Goal: Complete application form

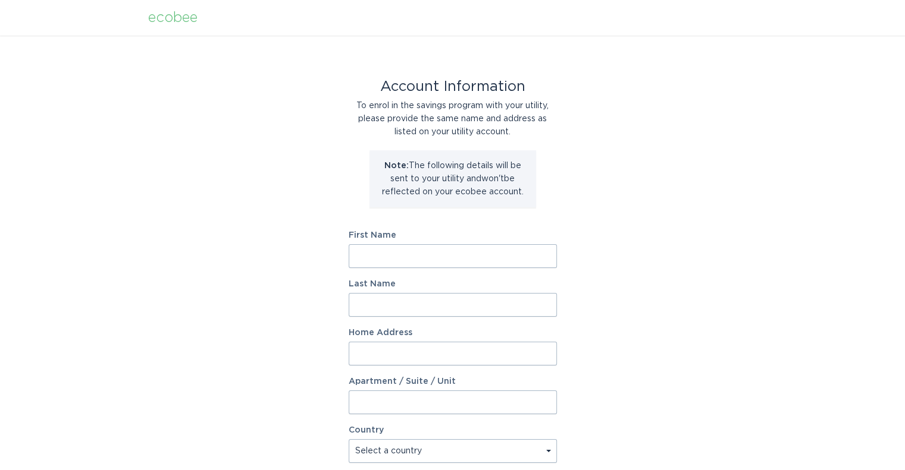
click at [404, 257] on input "First Name" at bounding box center [453, 256] width 208 height 24
type input "Scott"
type input "Schluterman"
type input "1108 Elizabeth St"
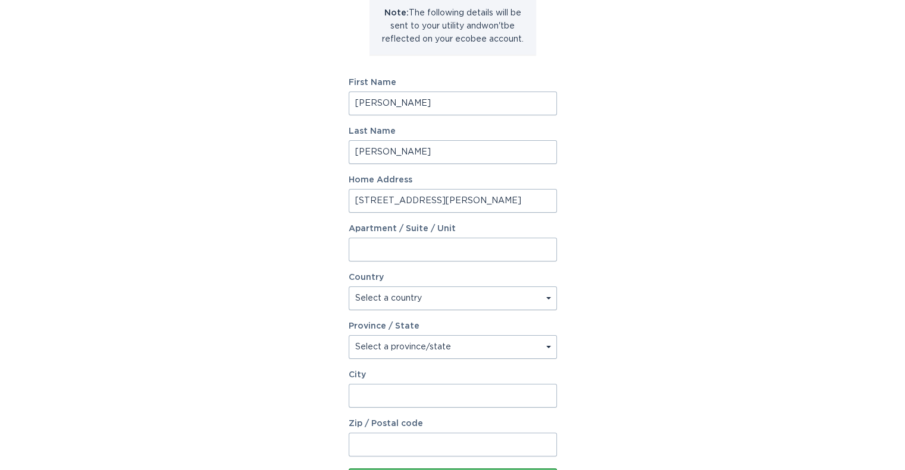
scroll to position [178, 0]
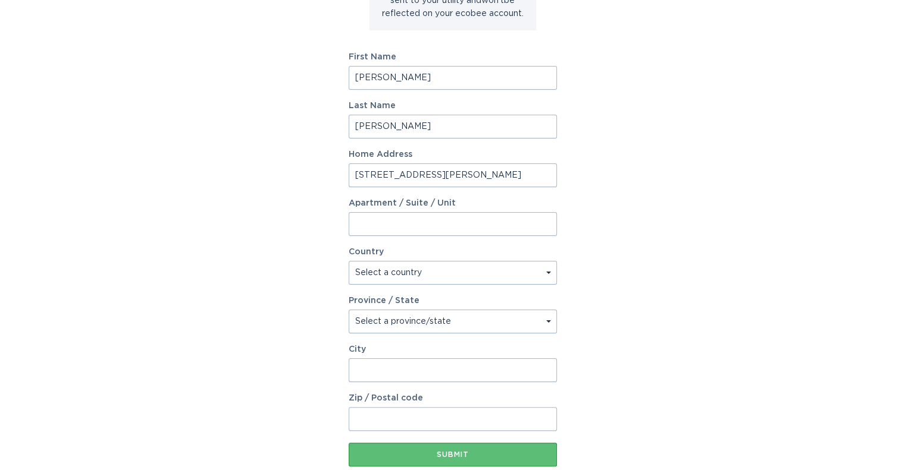
click at [403, 277] on select "Select a country Canada USA" at bounding box center [453, 273] width 208 height 24
select select "US"
click at [349, 261] on select "Select a country Canada USA" at bounding box center [453, 273] width 208 height 24
click at [380, 366] on input "City" at bounding box center [453, 371] width 208 height 24
type input "DENVER"
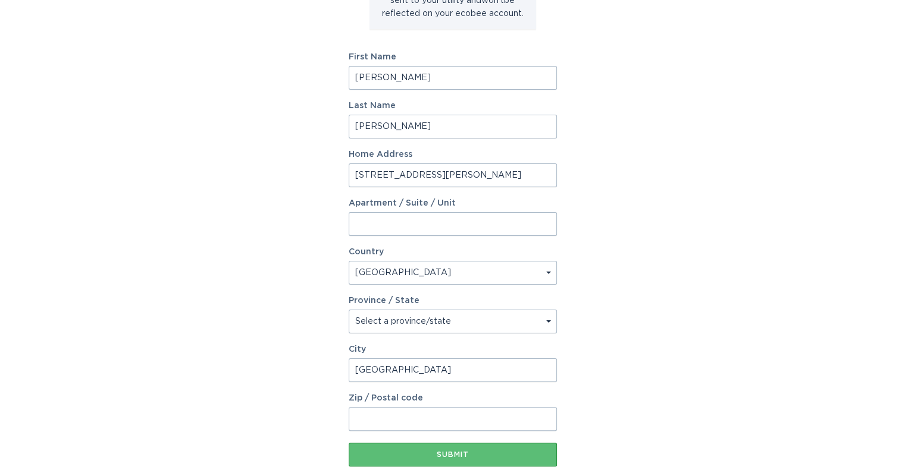
click at [402, 416] on input "Zip / Postal code" at bounding box center [453, 419] width 208 height 24
type input "80206"
click at [384, 325] on select "Select a province/state Alabama Alaska American Samoa Arizona Arkansas Californ…" at bounding box center [453, 322] width 208 height 24
select select "CO"
click at [349, 310] on select "Select a province/state Alabama Alaska American Samoa Arizona Arkansas Californ…" at bounding box center [453, 322] width 208 height 24
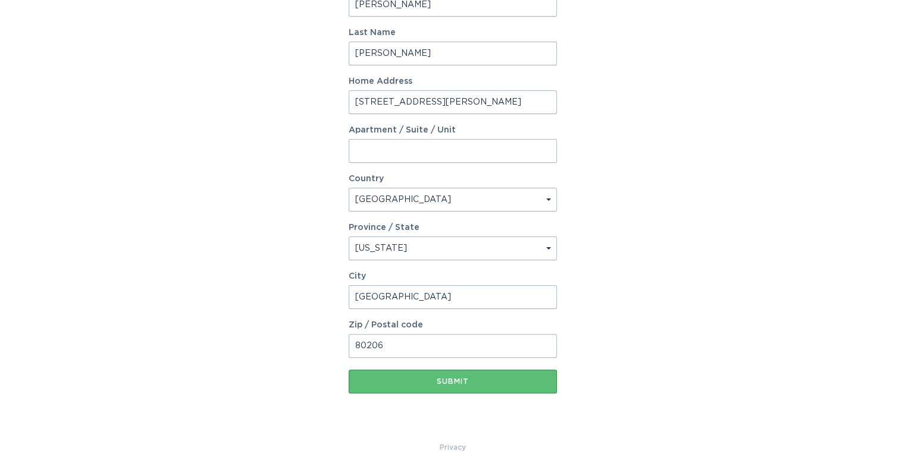
scroll to position [253, 0]
click at [460, 378] on div "Submit" at bounding box center [452, 380] width 196 height 7
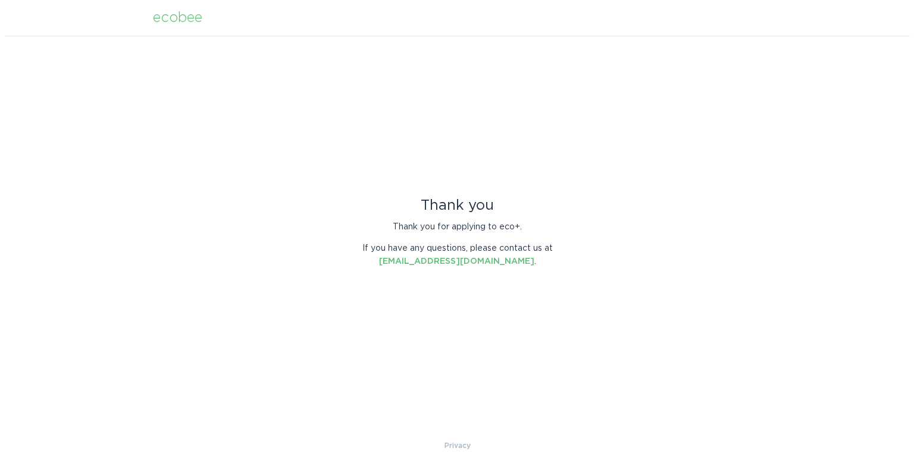
scroll to position [0, 0]
